Goal: Task Accomplishment & Management: Complete application form

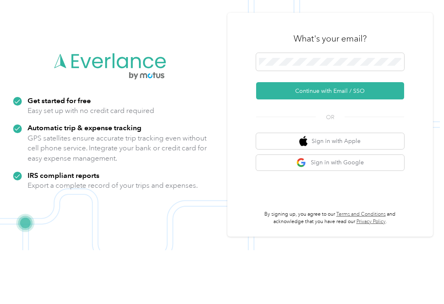
click at [309, 136] on button "Continue with Email / SSO" at bounding box center [330, 144] width 148 height 17
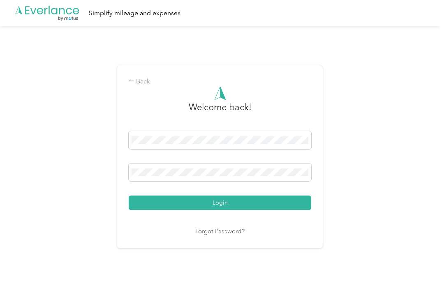
scroll to position [1, 0]
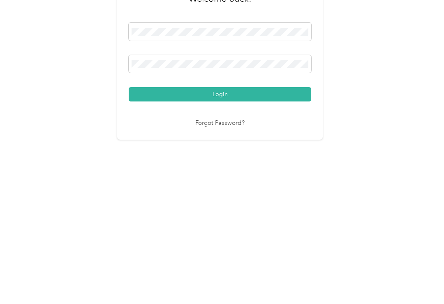
click at [168, 196] on button "Login" at bounding box center [220, 203] width 183 height 14
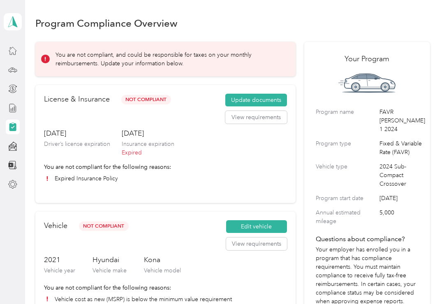
click at [251, 97] on button "Update documents" at bounding box center [256, 100] width 62 height 13
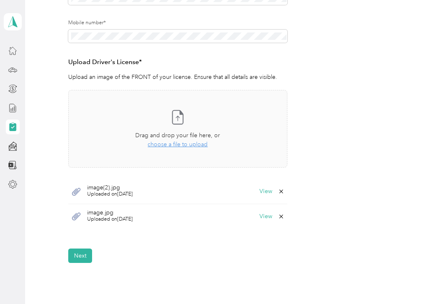
scroll to position [179, 0]
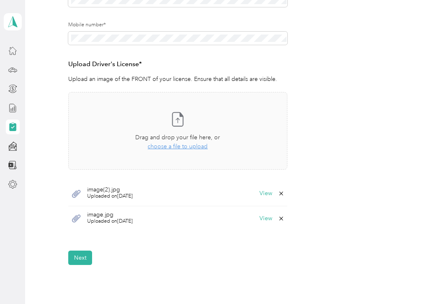
click at [167, 129] on div "Take a photo or choose a photo from your library Drag and drop your file here, …" at bounding box center [177, 131] width 205 height 64
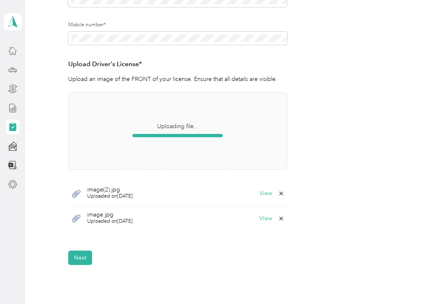
click at [74, 255] on button "Next" at bounding box center [80, 258] width 24 height 14
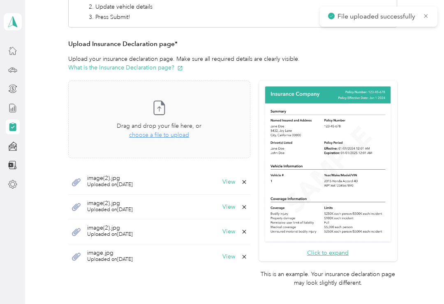
click at [164, 107] on icon at bounding box center [159, 108] width 16 height 16
click at [161, 111] on icon at bounding box center [159, 108] width 16 height 16
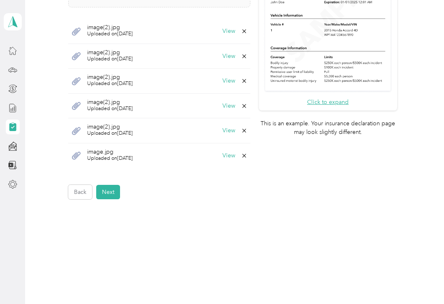
click at [105, 189] on button "Next" at bounding box center [108, 192] width 24 height 14
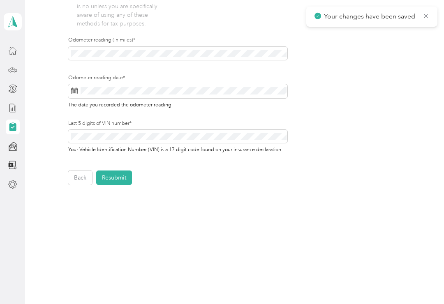
scroll to position [268, 0]
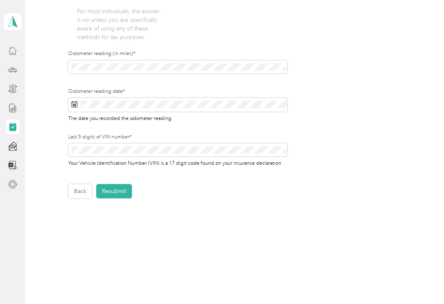
click at [115, 186] on button "Resubmit" at bounding box center [114, 191] width 36 height 14
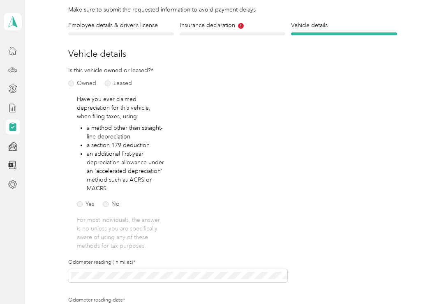
scroll to position [10, 0]
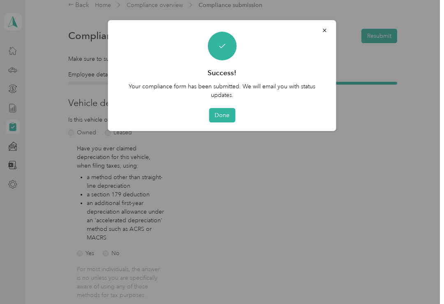
click at [215, 114] on button "Done" at bounding box center [222, 115] width 26 height 14
